Goal: Task Accomplishment & Management: Manage account settings

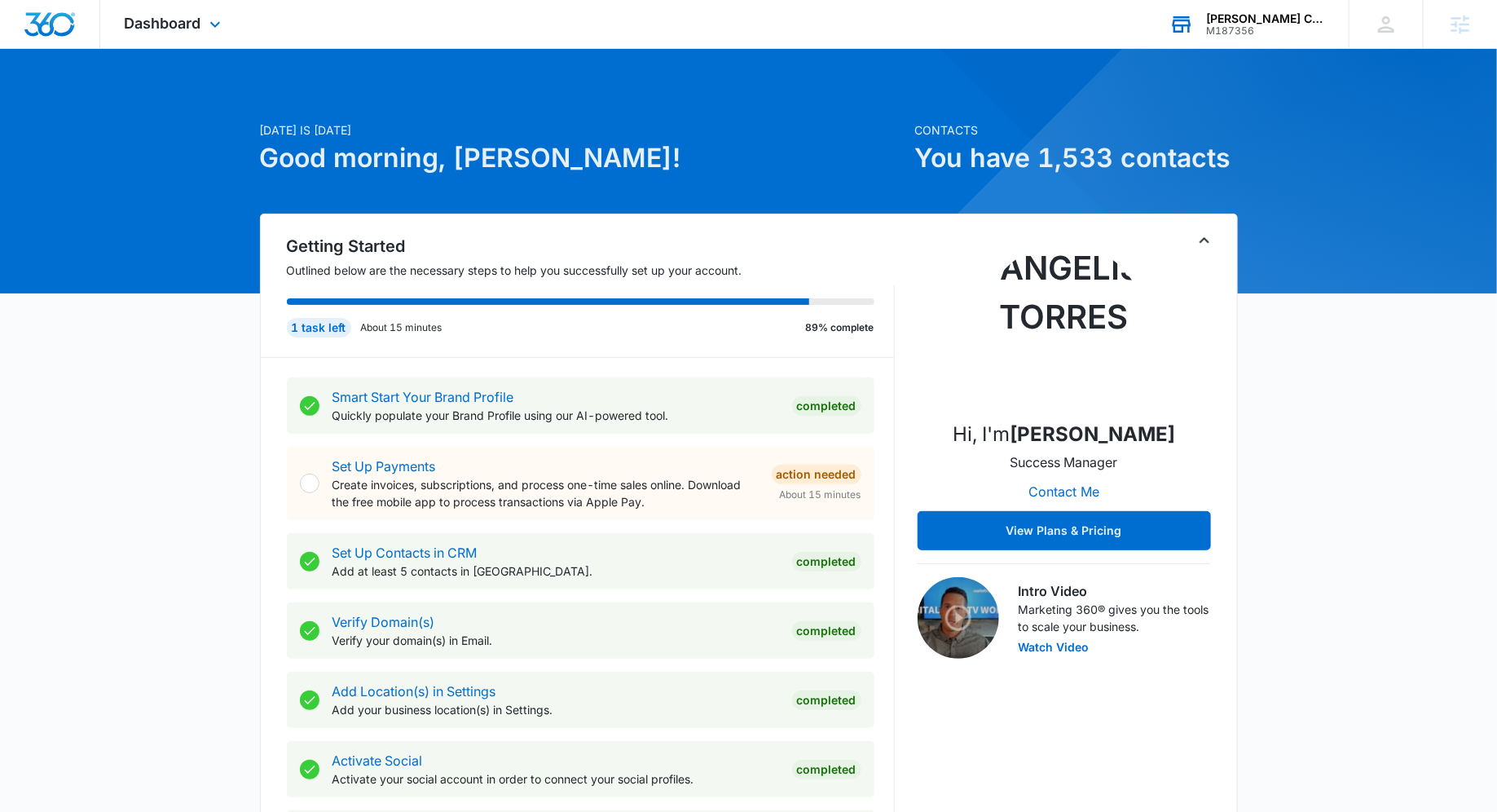
click at [1305, 30] on div "M187356" at bounding box center [1266, 31] width 119 height 11
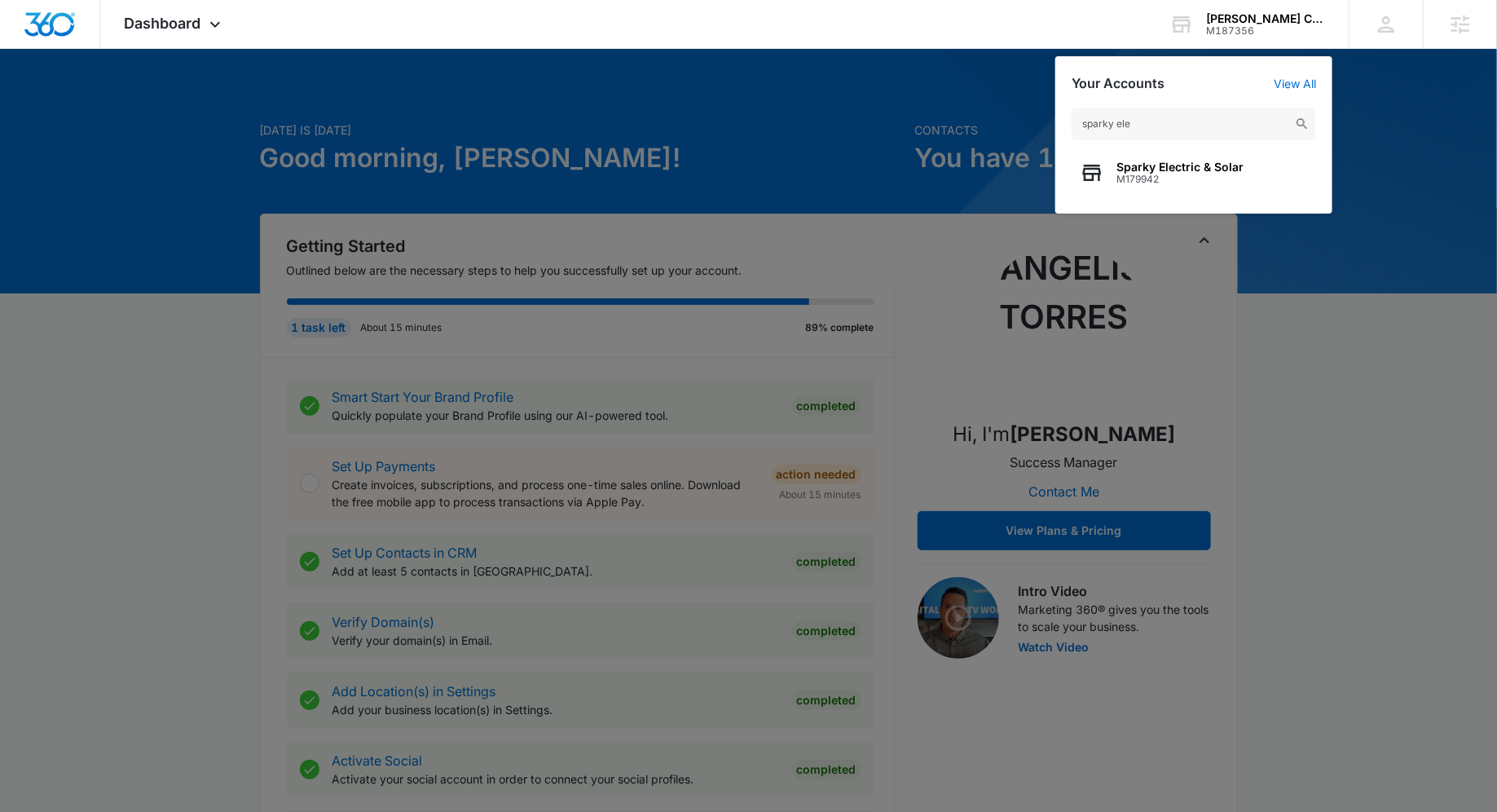
type input "sparky ele"
click at [1198, 150] on div "Sparky Electric & Solar M179942" at bounding box center [1194, 172] width 245 height 49
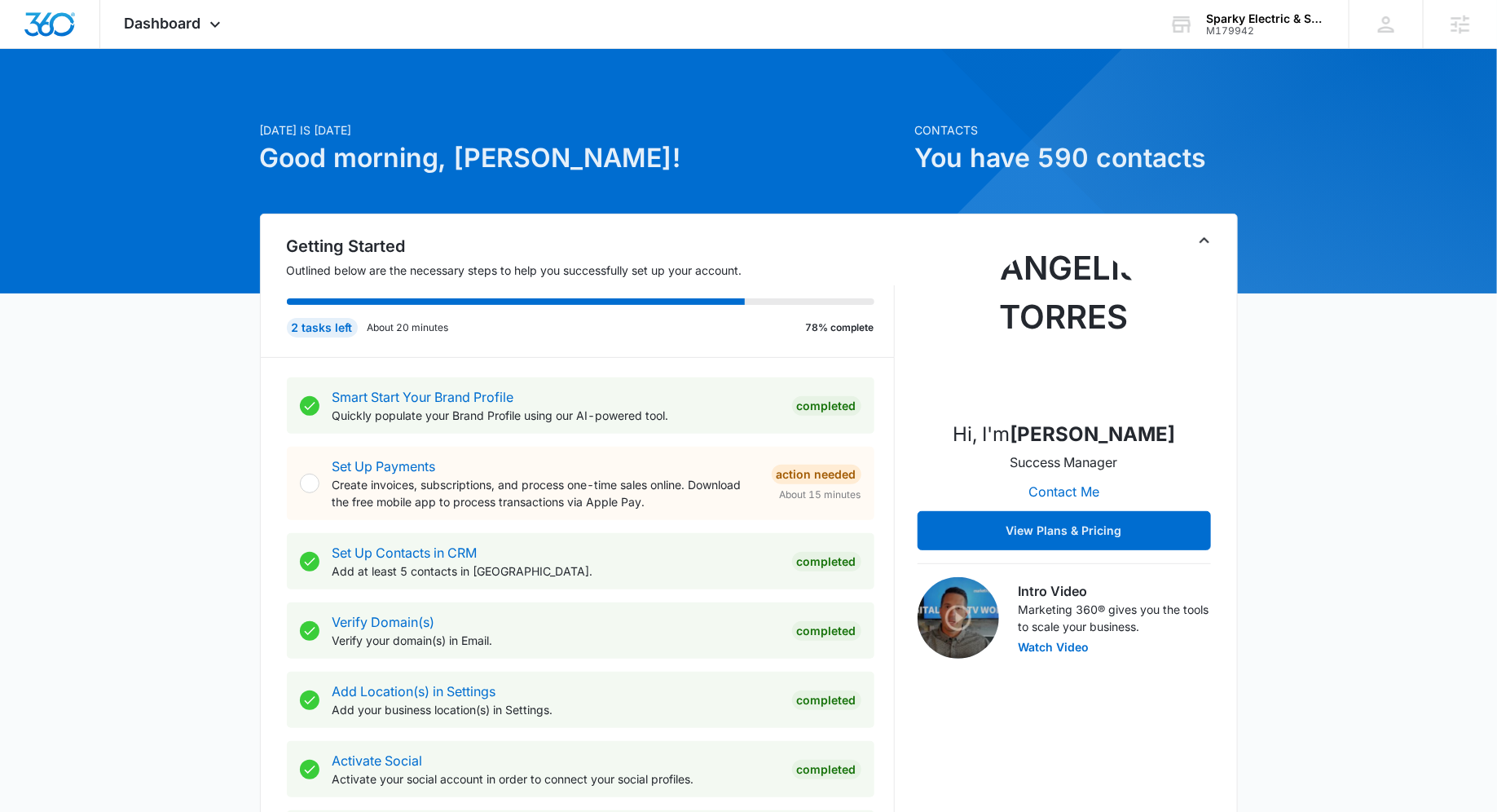
click at [1194, 237] on div "Hi, I'm [PERSON_NAME] Success Manager Contact Me View Plans & Pricing Intro Vid…" at bounding box center [1064, 445] width 293 height 424
click at [1206, 237] on icon "Toggle Collapse" at bounding box center [1204, 240] width 19 height 19
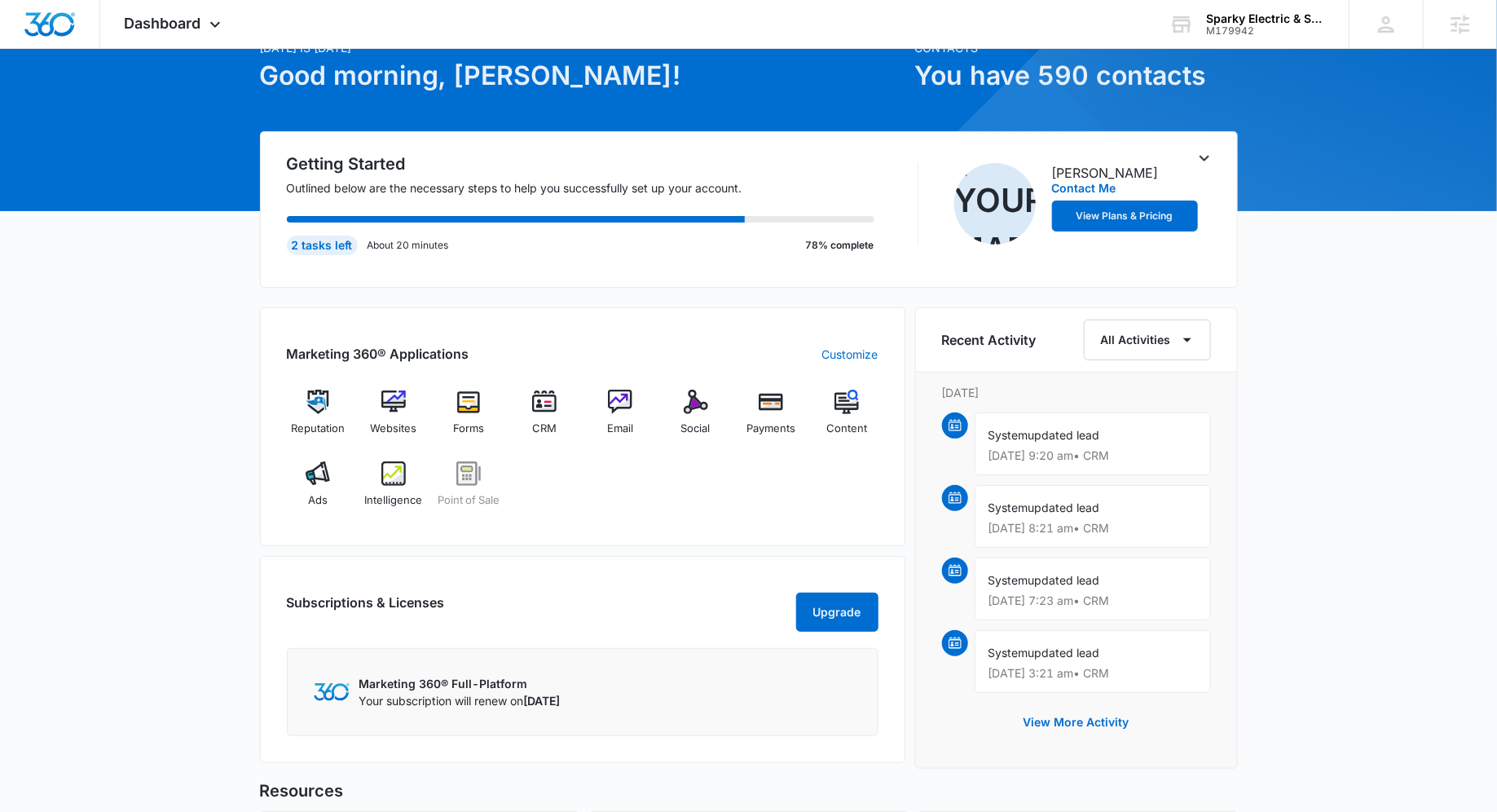
scroll to position [83, 0]
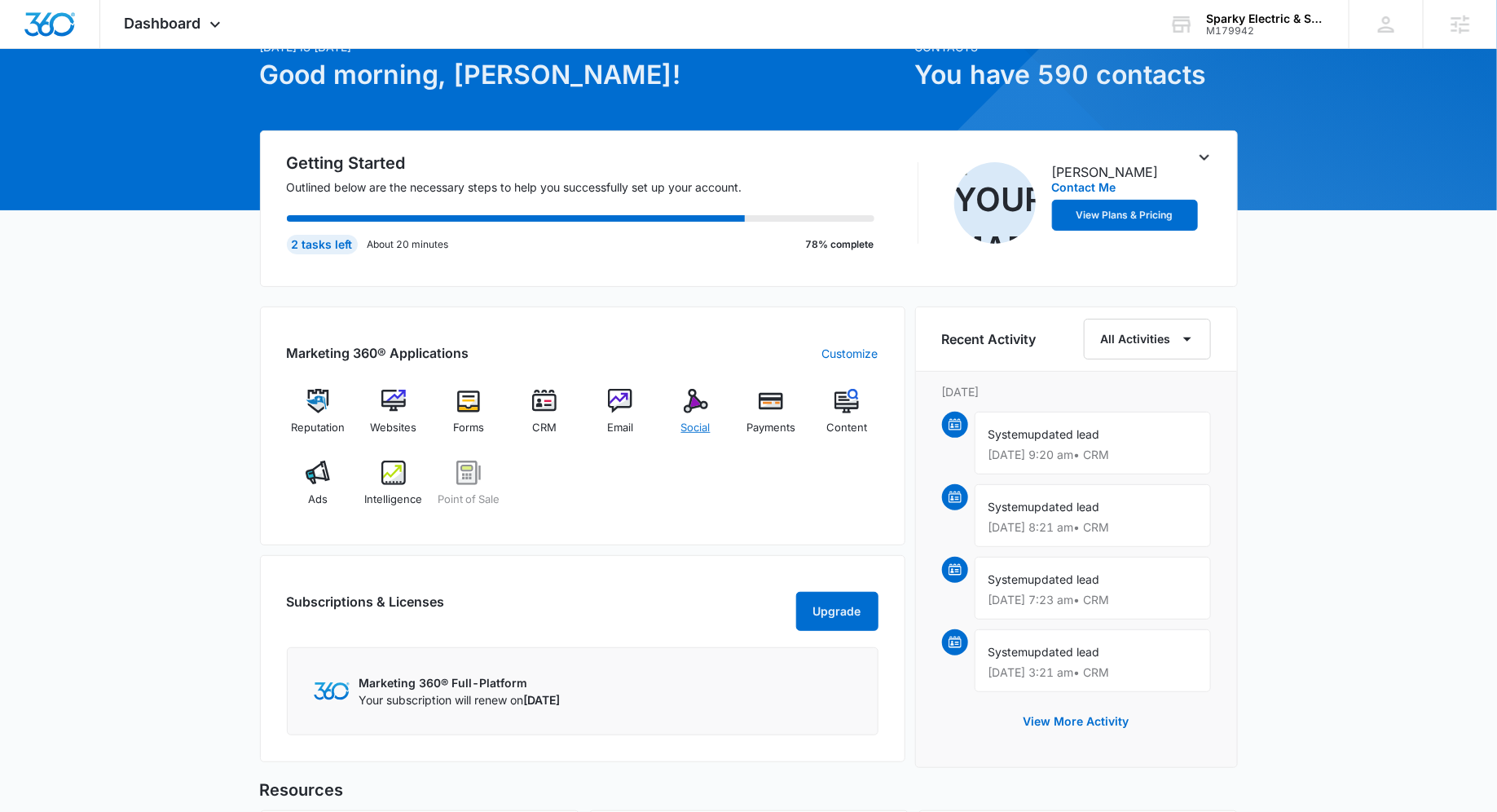
click at [701, 415] on div "Social" at bounding box center [696, 418] width 62 height 59
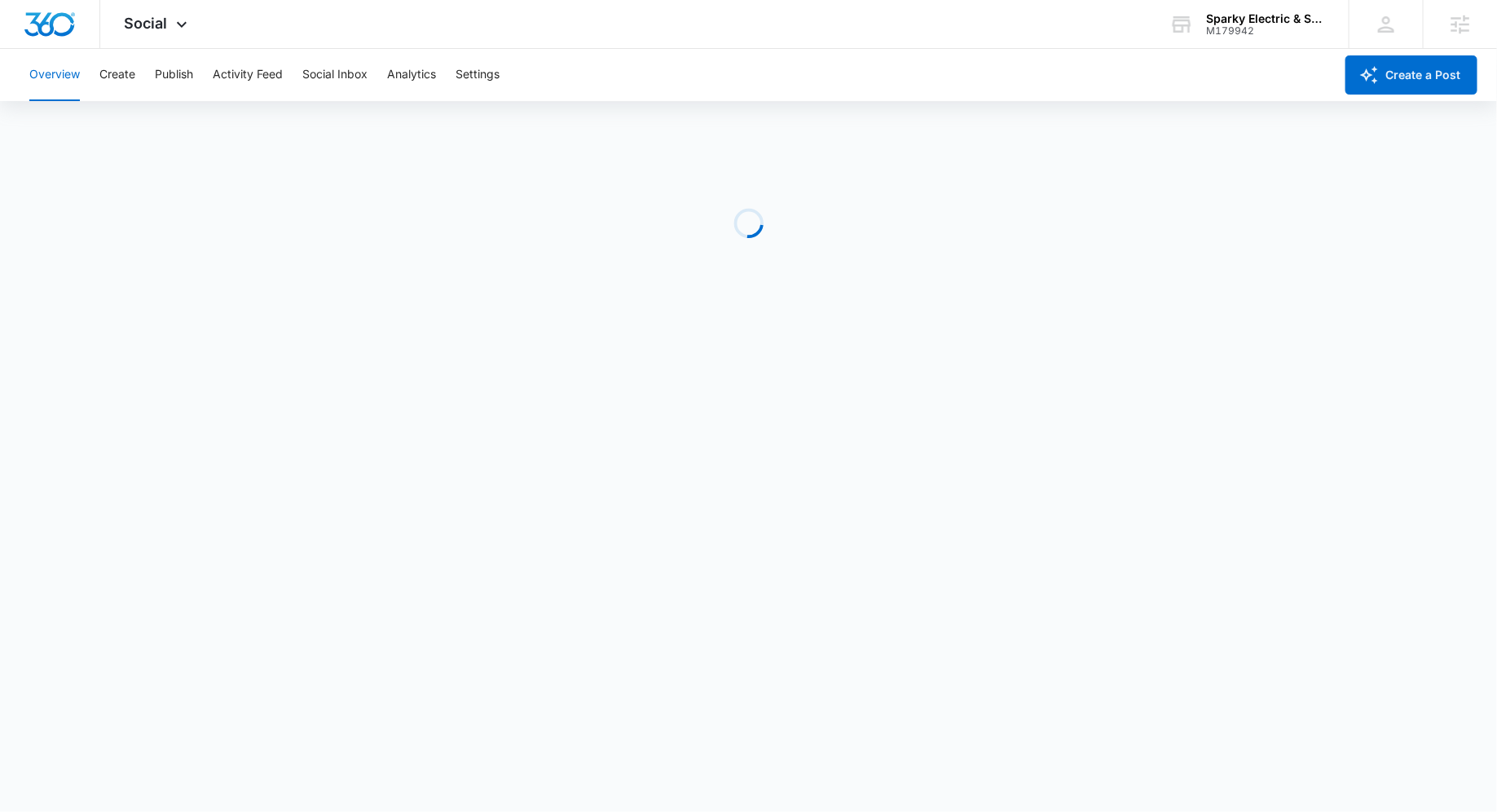
click at [143, 72] on div "Overview Create Publish Activity Feed Social Inbox Analytics Settings" at bounding box center [677, 74] width 1315 height 52
click at [126, 72] on button "Create" at bounding box center [116, 74] width 36 height 52
click at [1209, 35] on div "M179942" at bounding box center [1266, 31] width 119 height 11
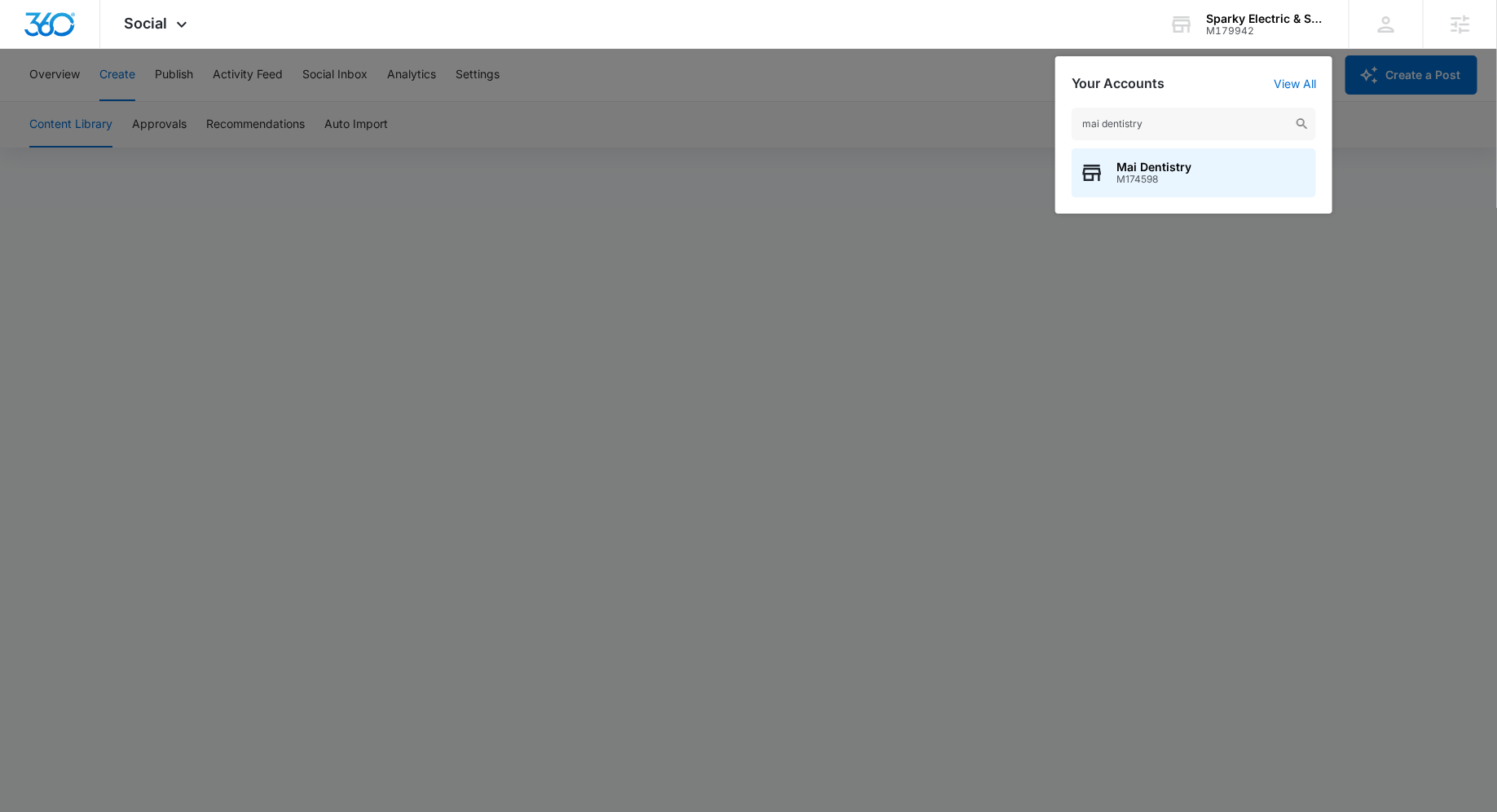
type input "mai dentistry"
click at [1157, 170] on span "Mai Dentistry" at bounding box center [1154, 167] width 75 height 13
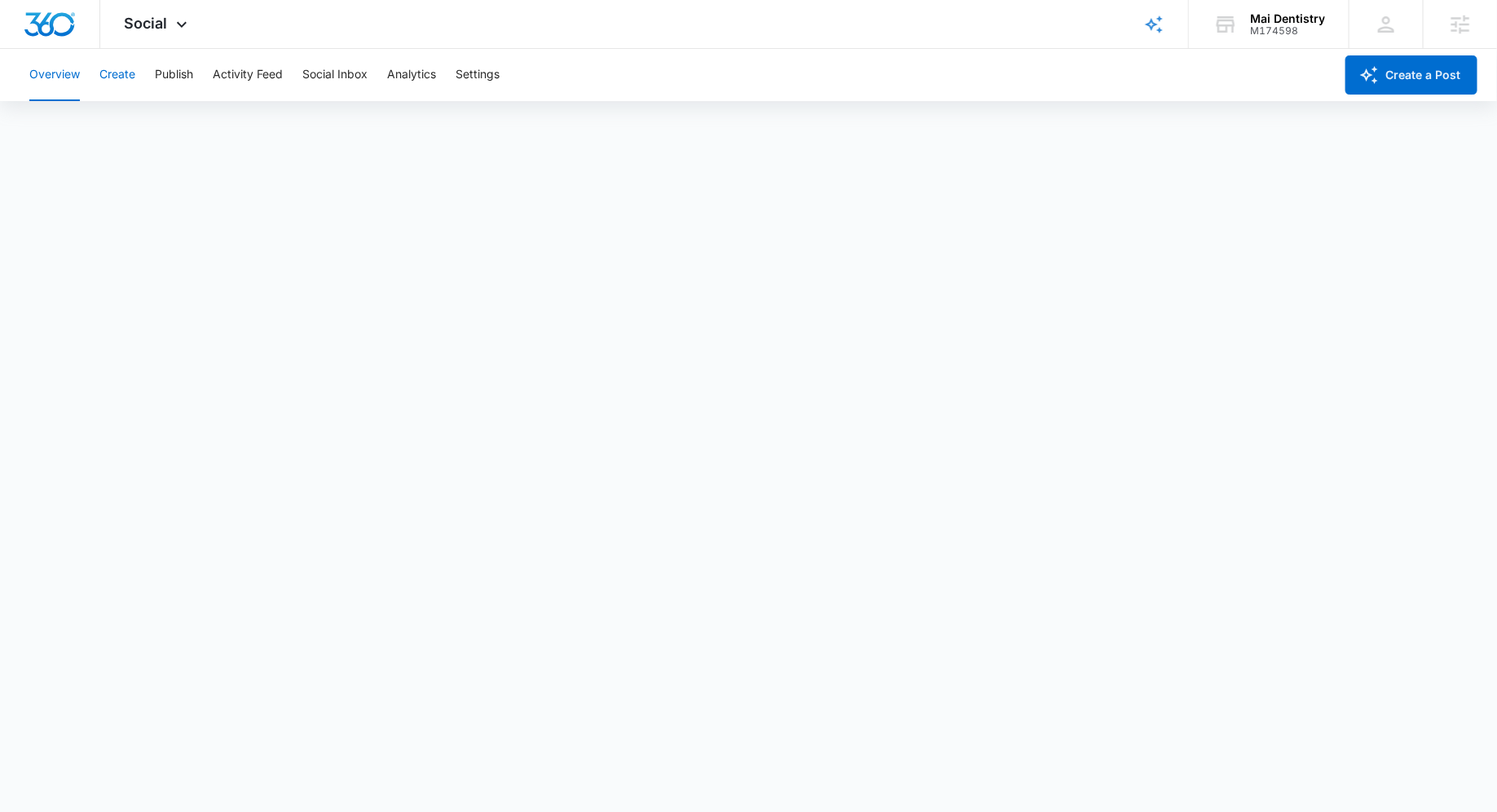
click at [129, 64] on button "Create" at bounding box center [116, 74] width 36 height 52
click at [126, 93] on button "Create" at bounding box center [116, 74] width 36 height 52
click at [173, 104] on button "Approvals" at bounding box center [160, 125] width 55 height 46
